Goal: Information Seeking & Learning: Learn about a topic

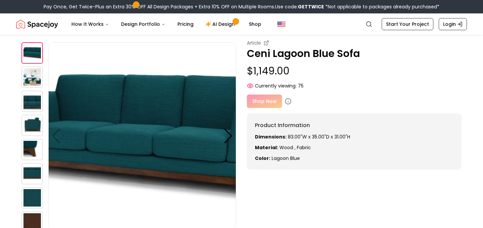
scroll to position [16, 0]
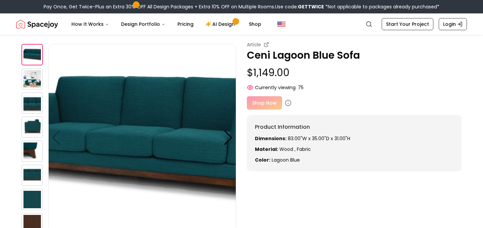
click at [28, 84] on img at bounding box center [31, 78] width 21 height 21
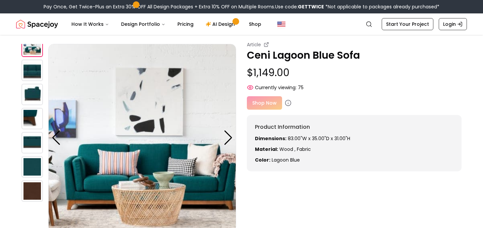
click at [28, 84] on img at bounding box center [31, 94] width 21 height 21
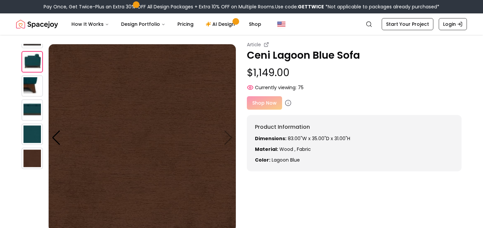
scroll to position [0, 0]
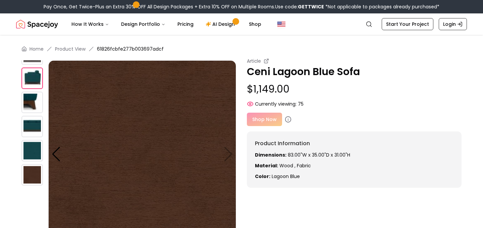
click at [168, 167] on img at bounding box center [142, 154] width 188 height 188
click at [229, 156] on img at bounding box center [142, 154] width 188 height 188
click at [29, 120] on img at bounding box center [31, 126] width 21 height 21
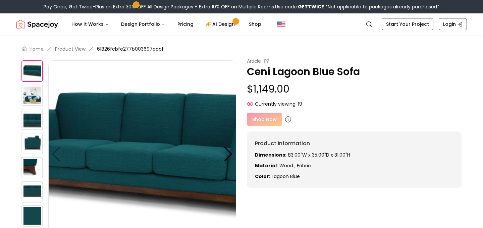
click at [157, 179] on img at bounding box center [142, 154] width 188 height 188
click at [229, 153] on div at bounding box center [228, 154] width 9 height 15
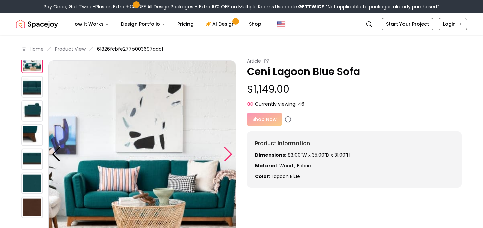
click at [229, 153] on div at bounding box center [228, 154] width 9 height 15
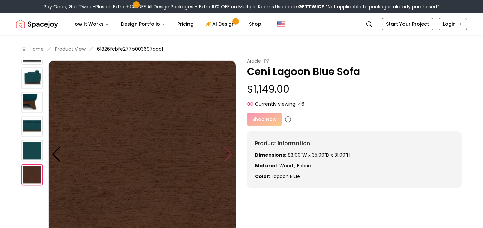
click at [229, 153] on img at bounding box center [142, 154] width 188 height 188
click at [31, 66] on div at bounding box center [34, 91] width 27 height 193
click at [33, 126] on img at bounding box center [31, 126] width 21 height 21
